Goal: Task Accomplishment & Management: Manage account settings

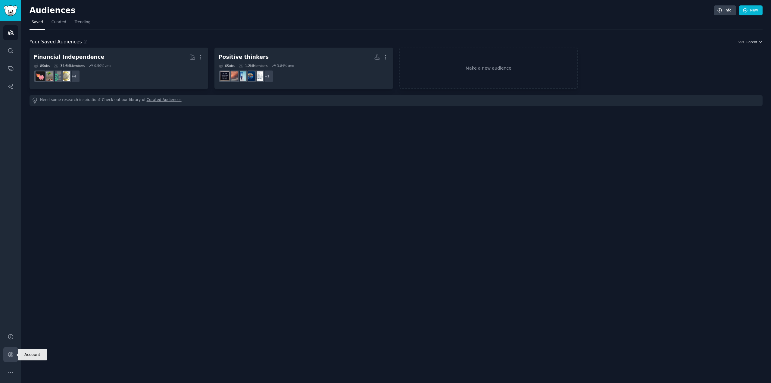
click at [11, 353] on icon "Sidebar" at bounding box center [10, 354] width 5 height 5
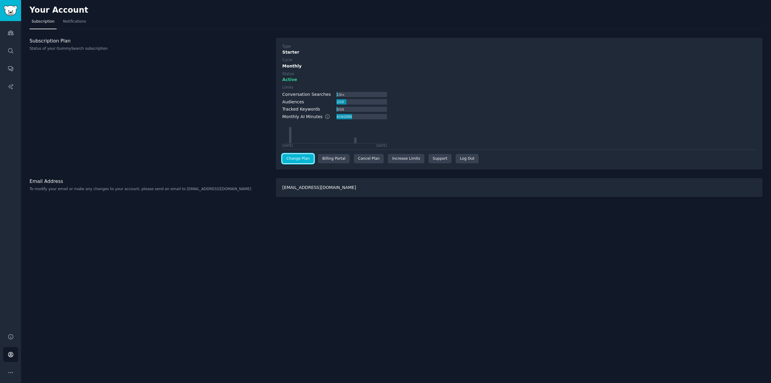
click at [297, 159] on link "Change Plan" at bounding box center [298, 159] width 32 height 10
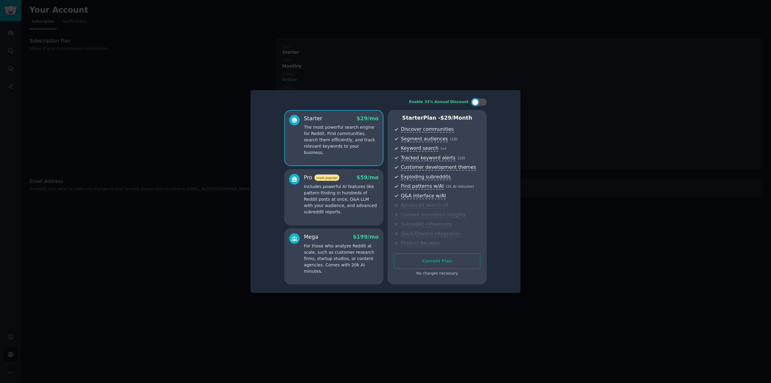
click at [548, 92] on div at bounding box center [385, 191] width 771 height 383
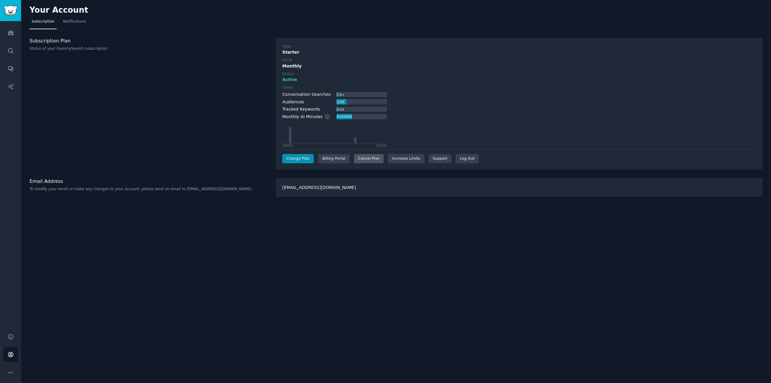
click at [363, 159] on div "Cancel Plan" at bounding box center [369, 159] width 30 height 10
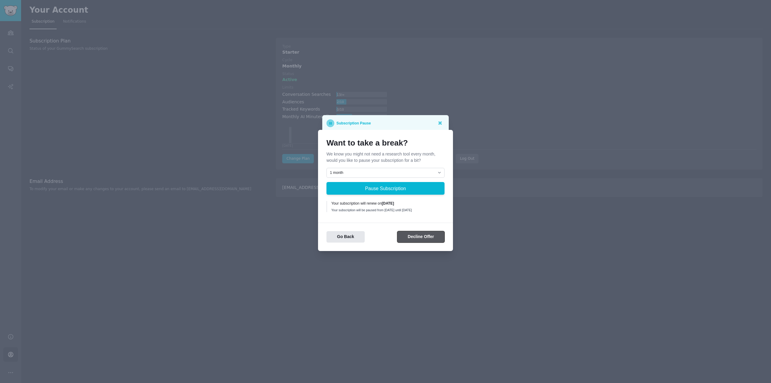
click at [416, 238] on button "Decline Offer" at bounding box center [420, 237] width 47 height 12
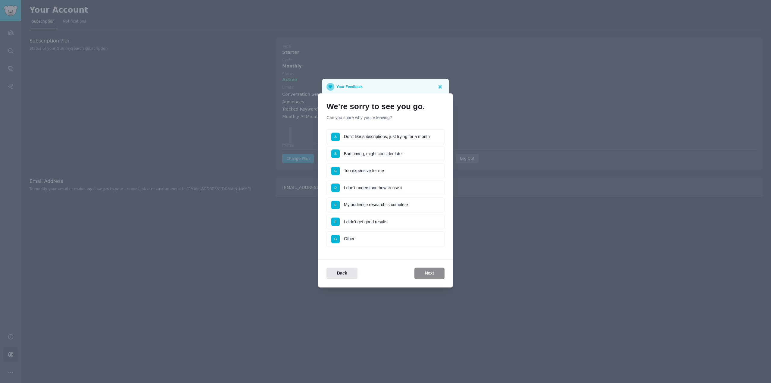
click at [372, 153] on li "B Bad timing, might consider later" at bounding box center [385, 153] width 118 height 15
click at [431, 273] on button "Next" at bounding box center [429, 273] width 30 height 12
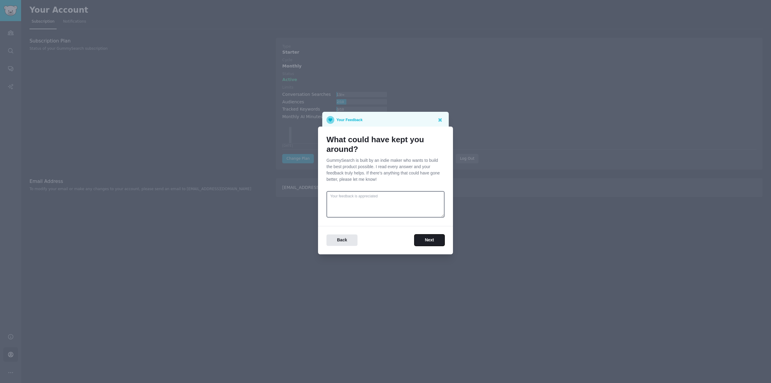
click at [426, 242] on button "Next" at bounding box center [429, 240] width 30 height 12
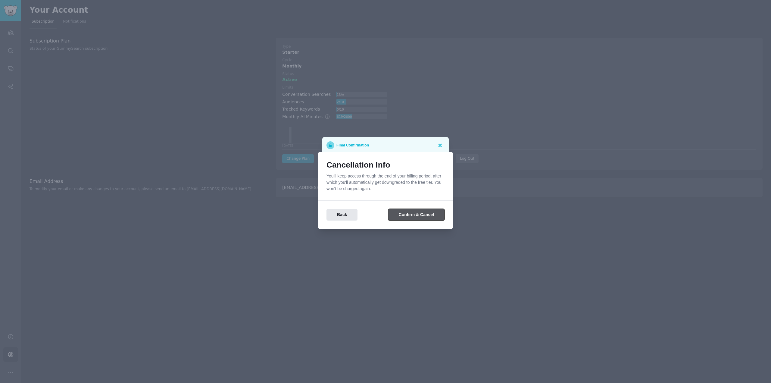
click at [412, 213] on button "Confirm & Cancel" at bounding box center [416, 215] width 56 height 12
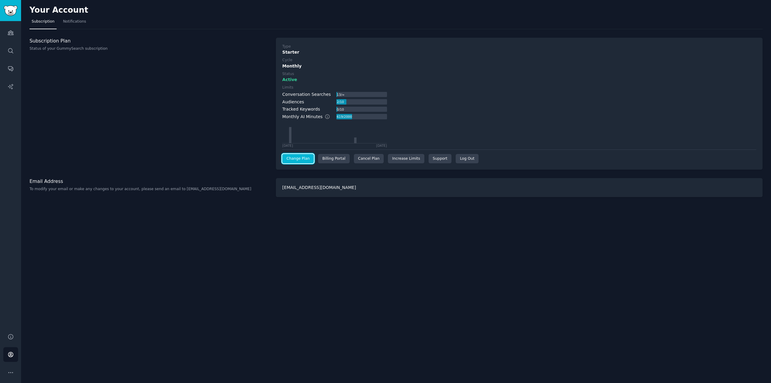
click at [302, 158] on link "Change Plan" at bounding box center [298, 159] width 32 height 10
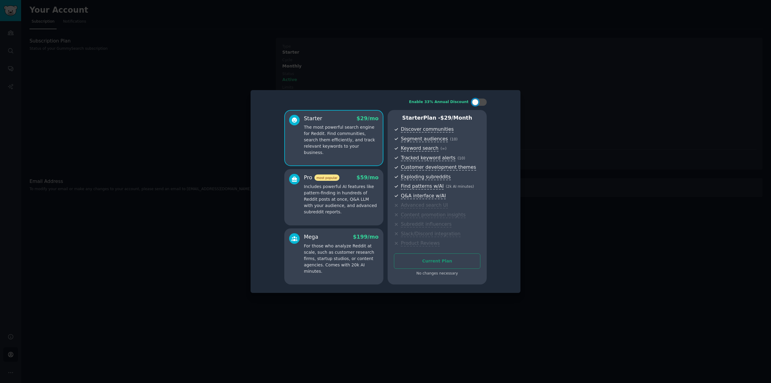
click at [177, 104] on div at bounding box center [385, 191] width 771 height 383
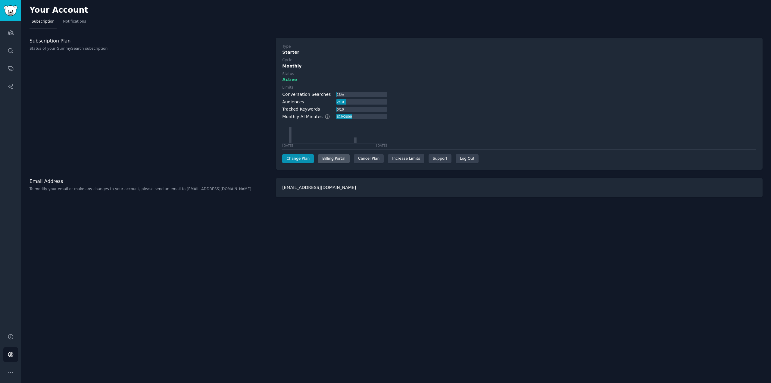
click at [329, 155] on div "Billing Portal" at bounding box center [334, 159] width 32 height 10
